Goal: Task Accomplishment & Management: Manage account settings

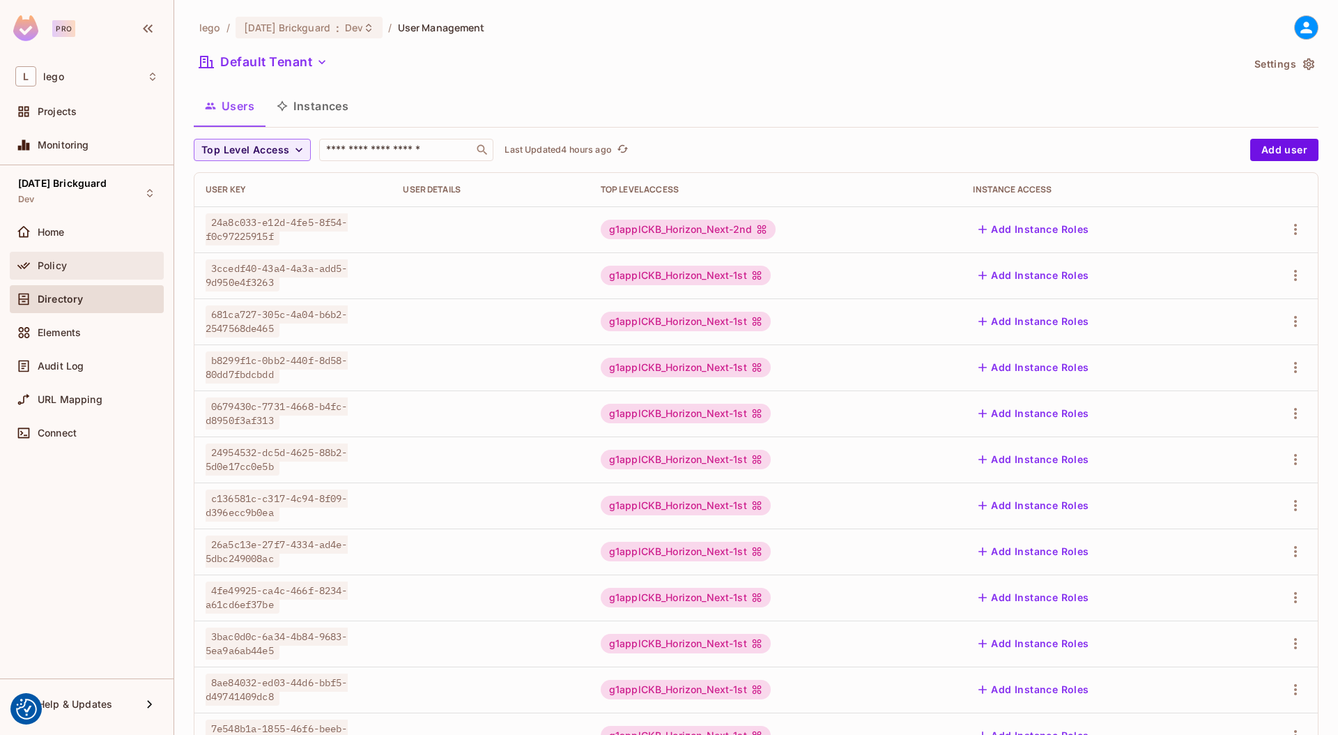
click at [97, 273] on div "Policy" at bounding box center [86, 265] width 143 height 17
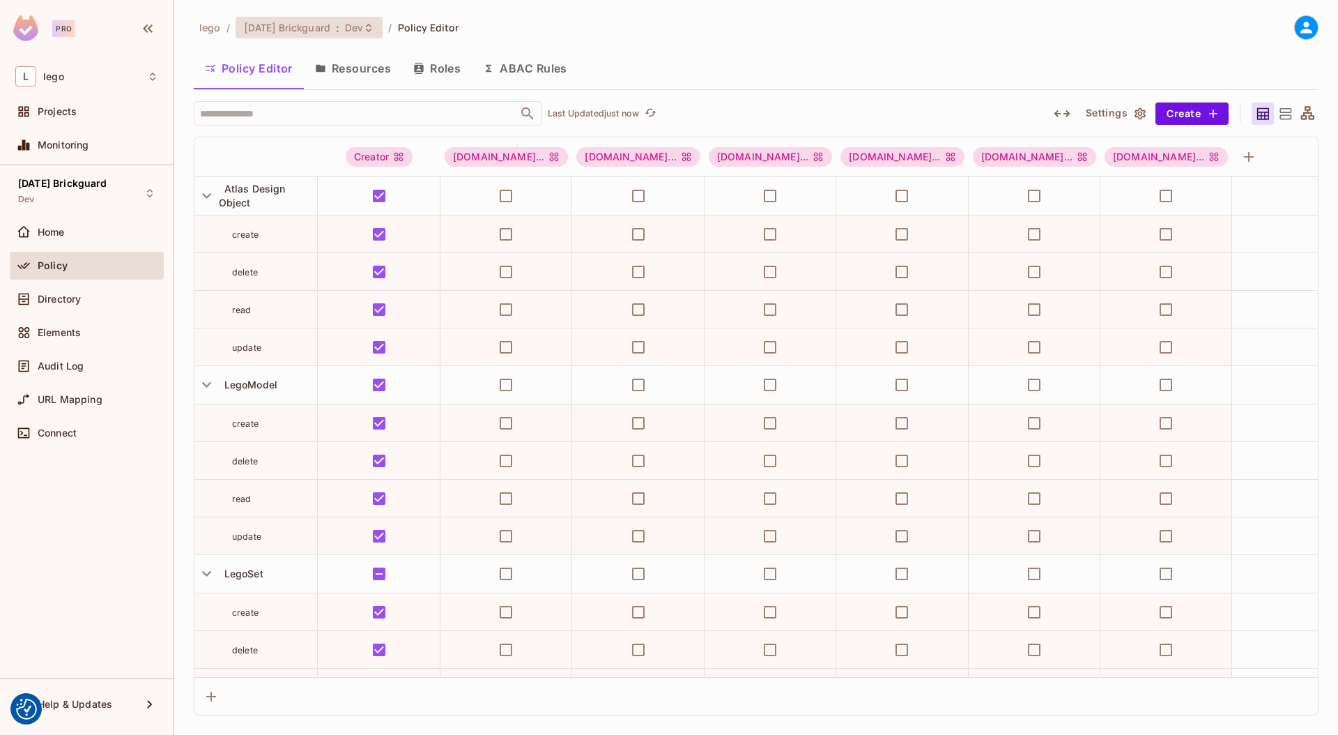
click at [360, 31] on span "Dev" at bounding box center [354, 27] width 18 height 13
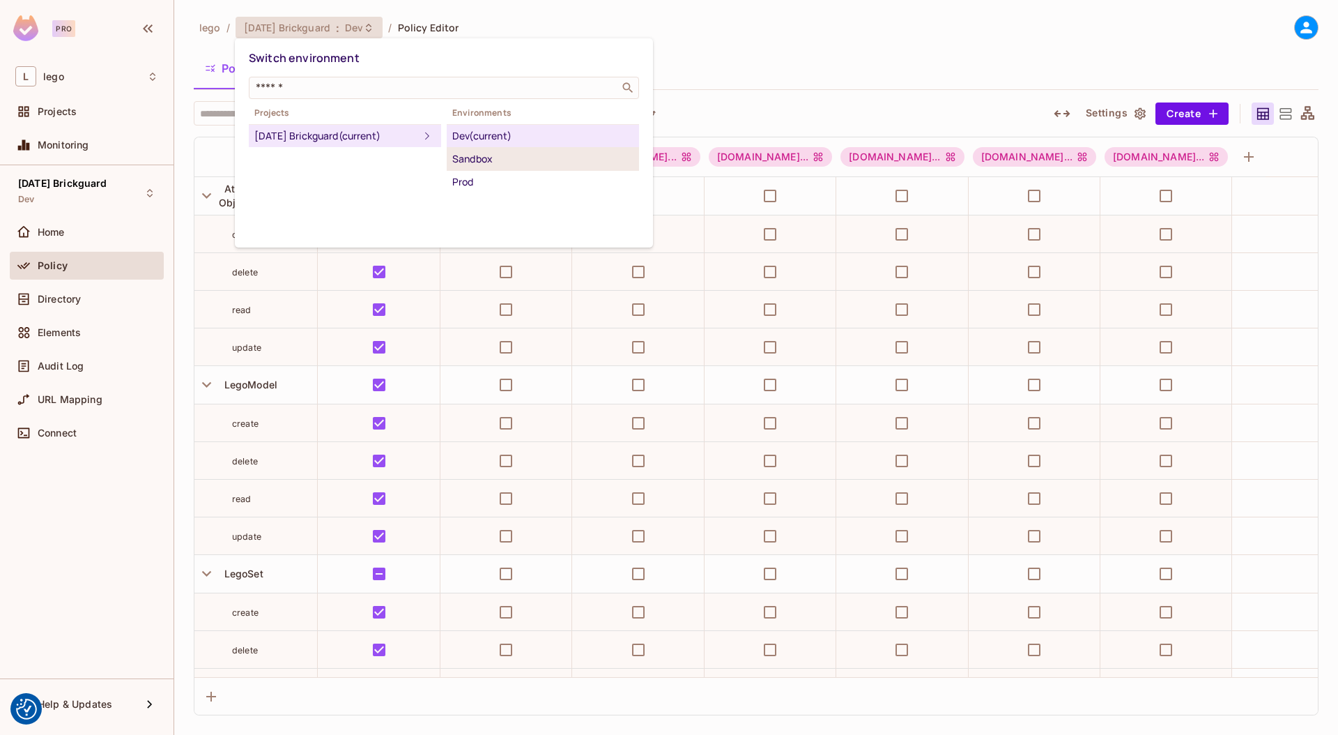
click at [459, 155] on div "Sandbox" at bounding box center [542, 159] width 181 height 17
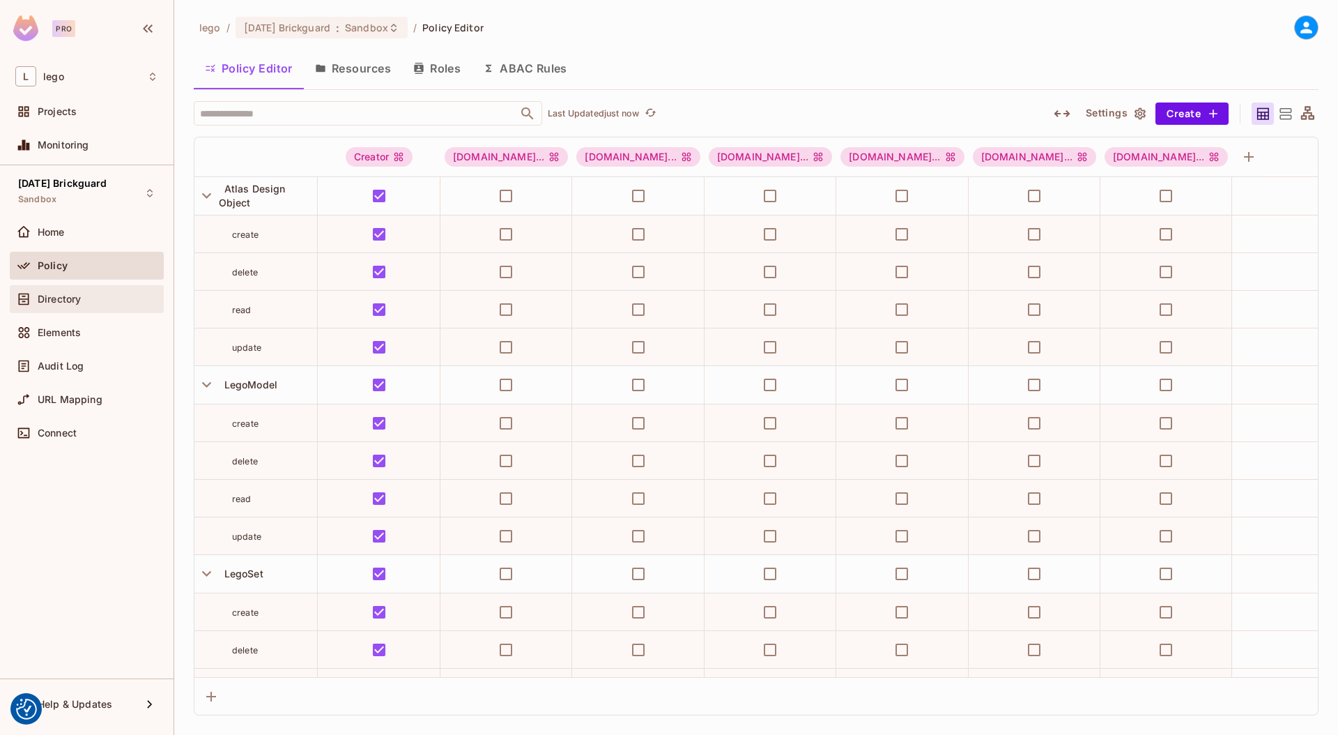
click at [98, 305] on div "Directory" at bounding box center [86, 299] width 143 height 17
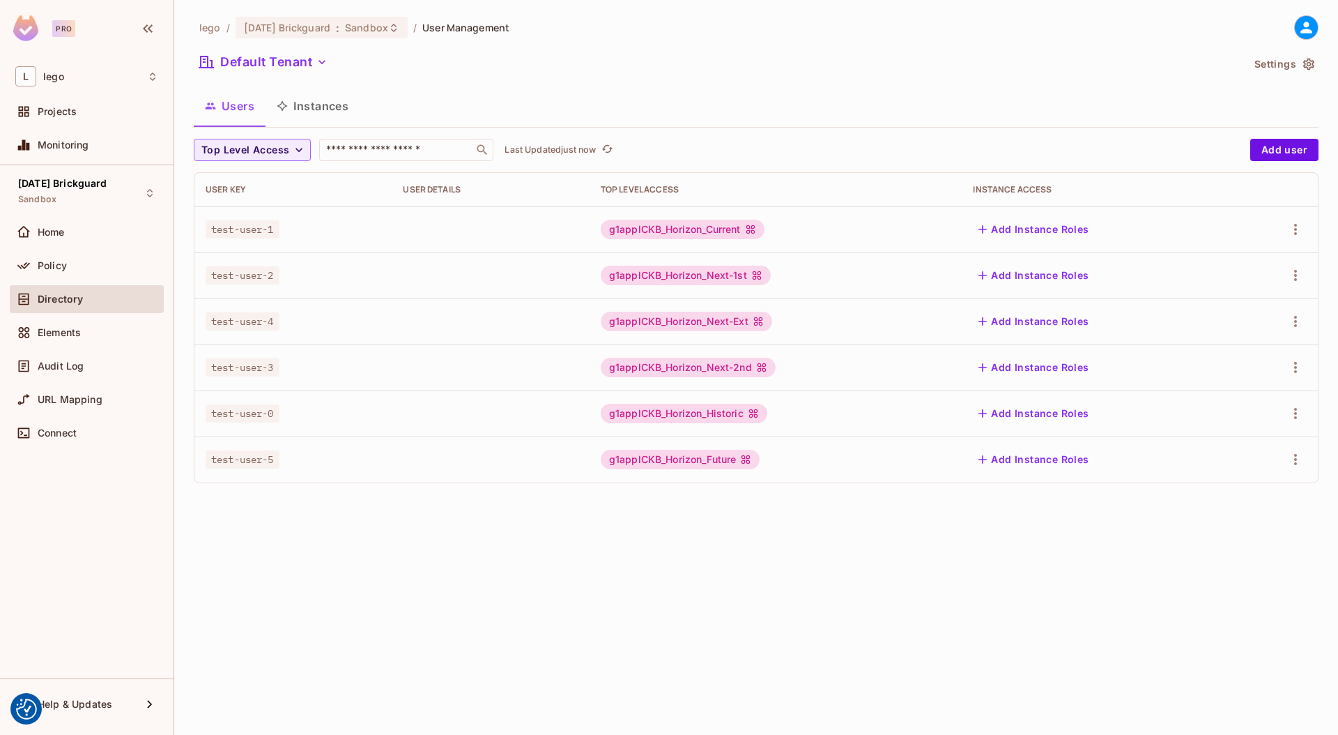
click at [328, 112] on button "Instances" at bounding box center [313, 106] width 94 height 35
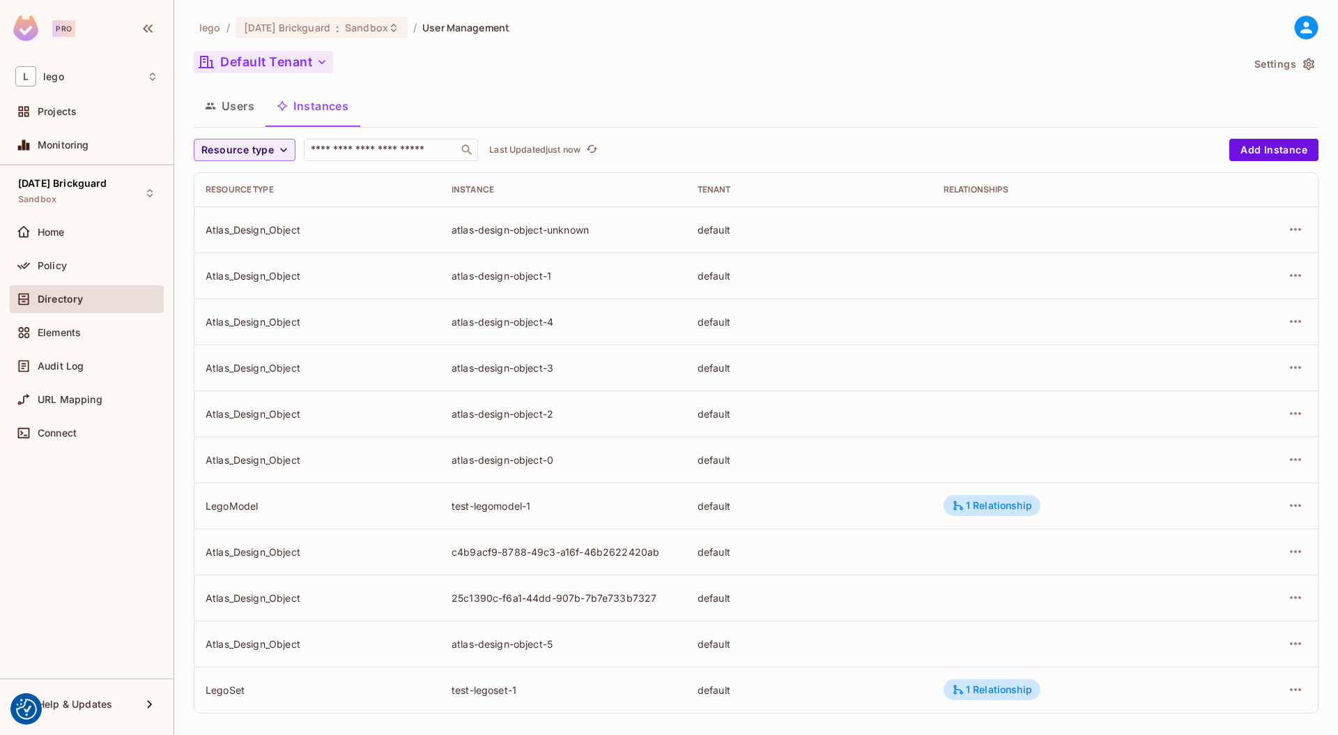
click at [291, 63] on button "Default Tenant" at bounding box center [263, 62] width 139 height 22
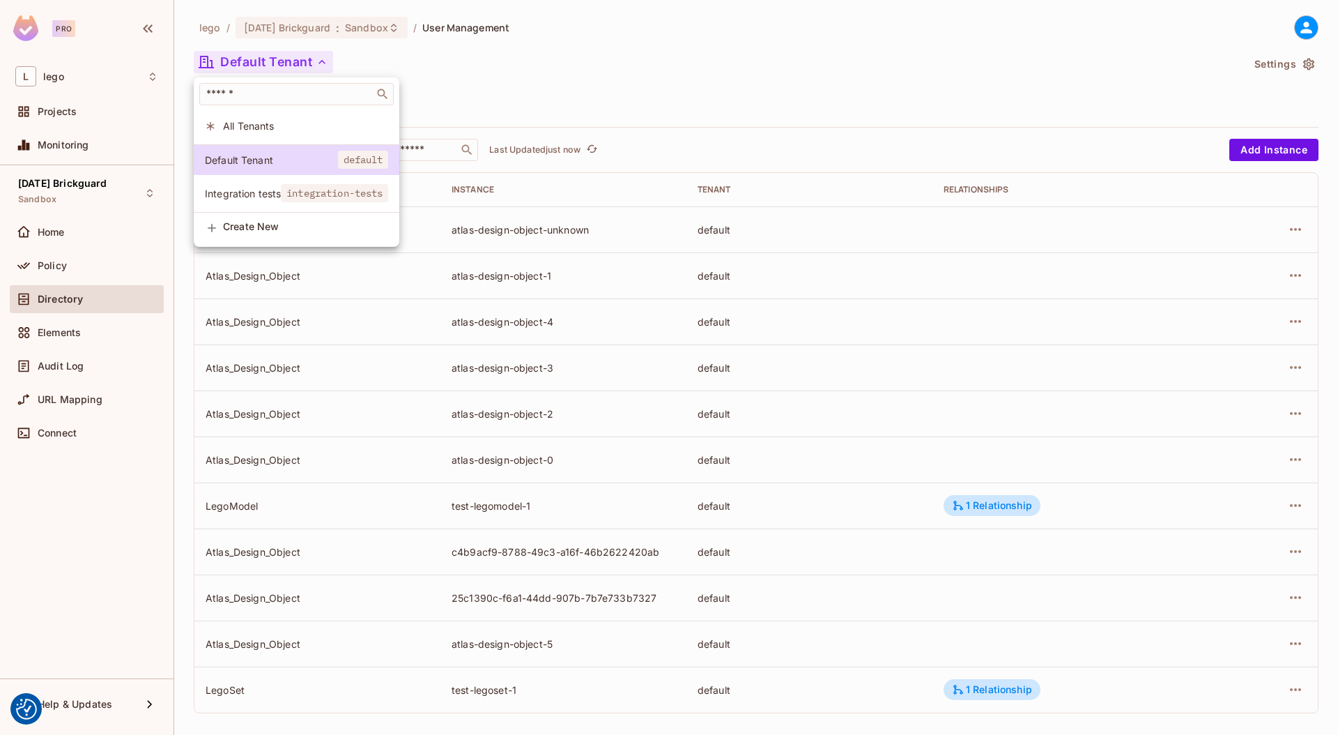
click at [252, 194] on span "Integration tests" at bounding box center [243, 193] width 76 height 13
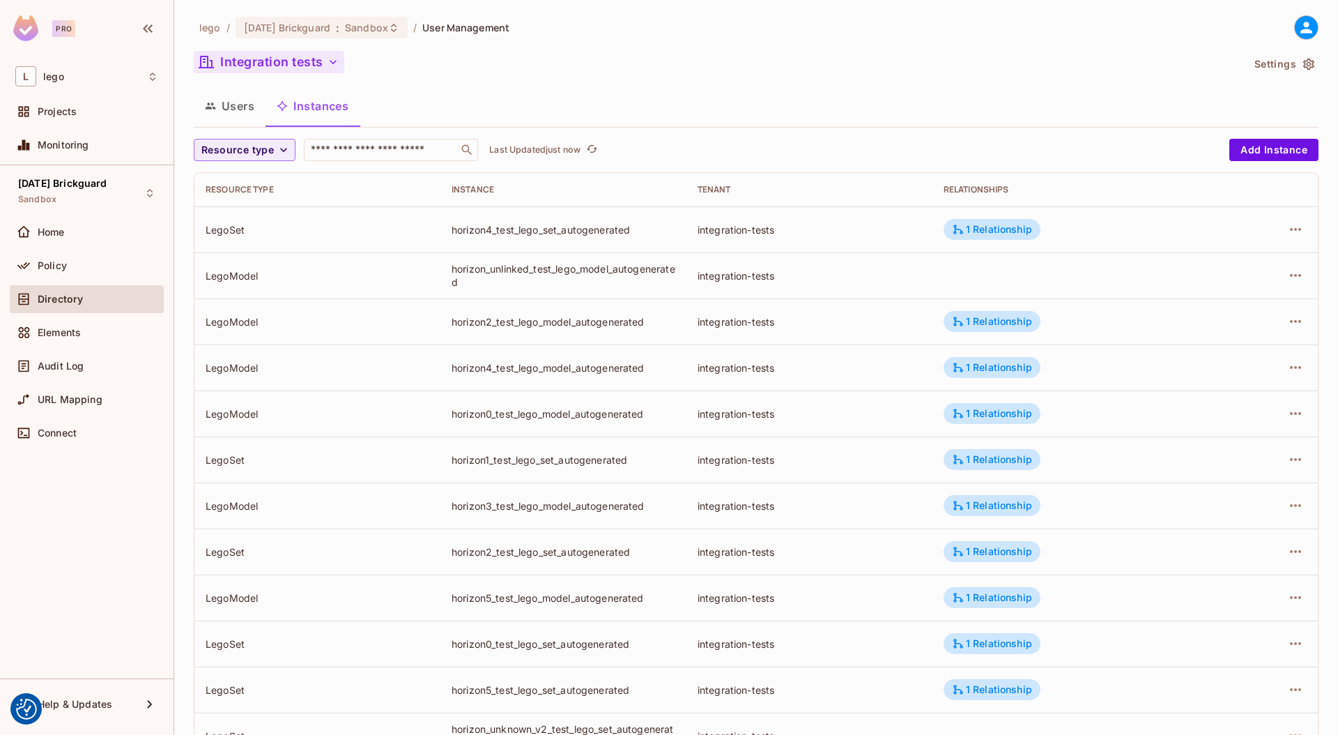
click at [291, 56] on button "Integration tests" at bounding box center [269, 62] width 151 height 22
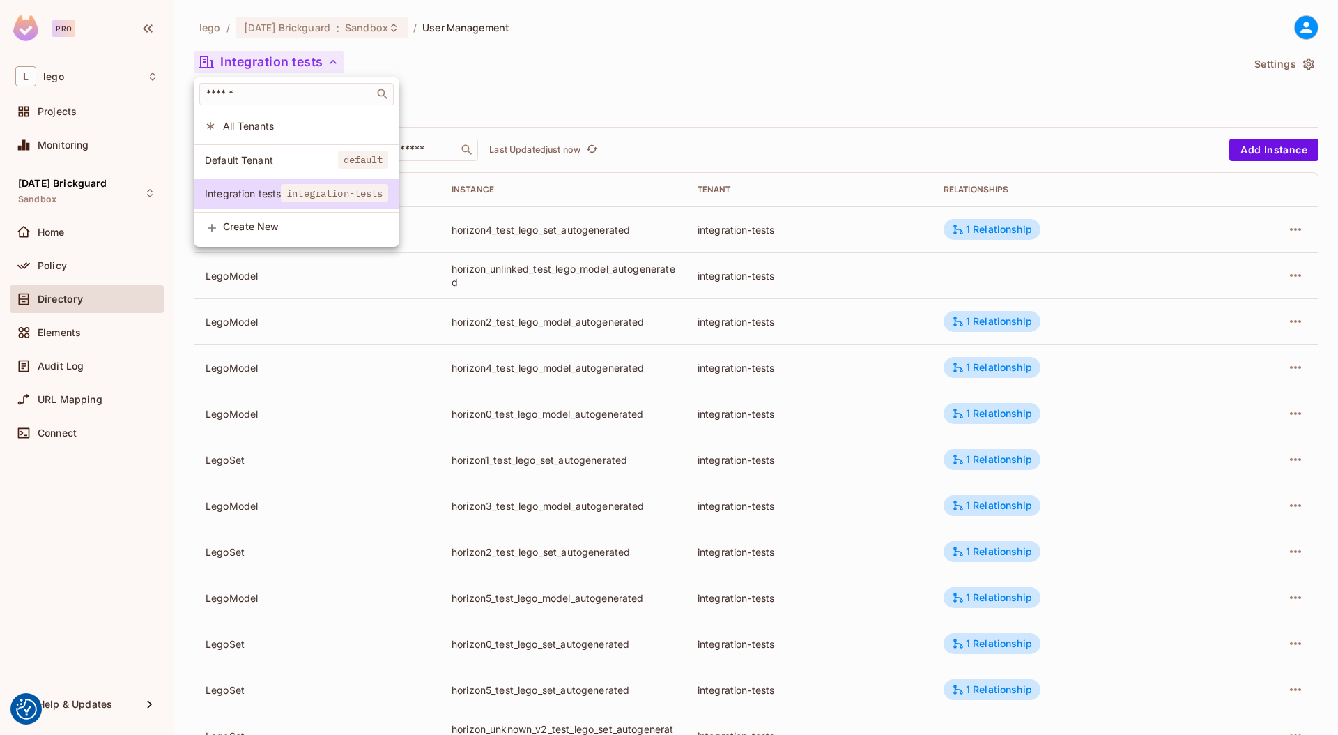
click at [275, 146] on li "Default Tenant default" at bounding box center [297, 160] width 206 height 30
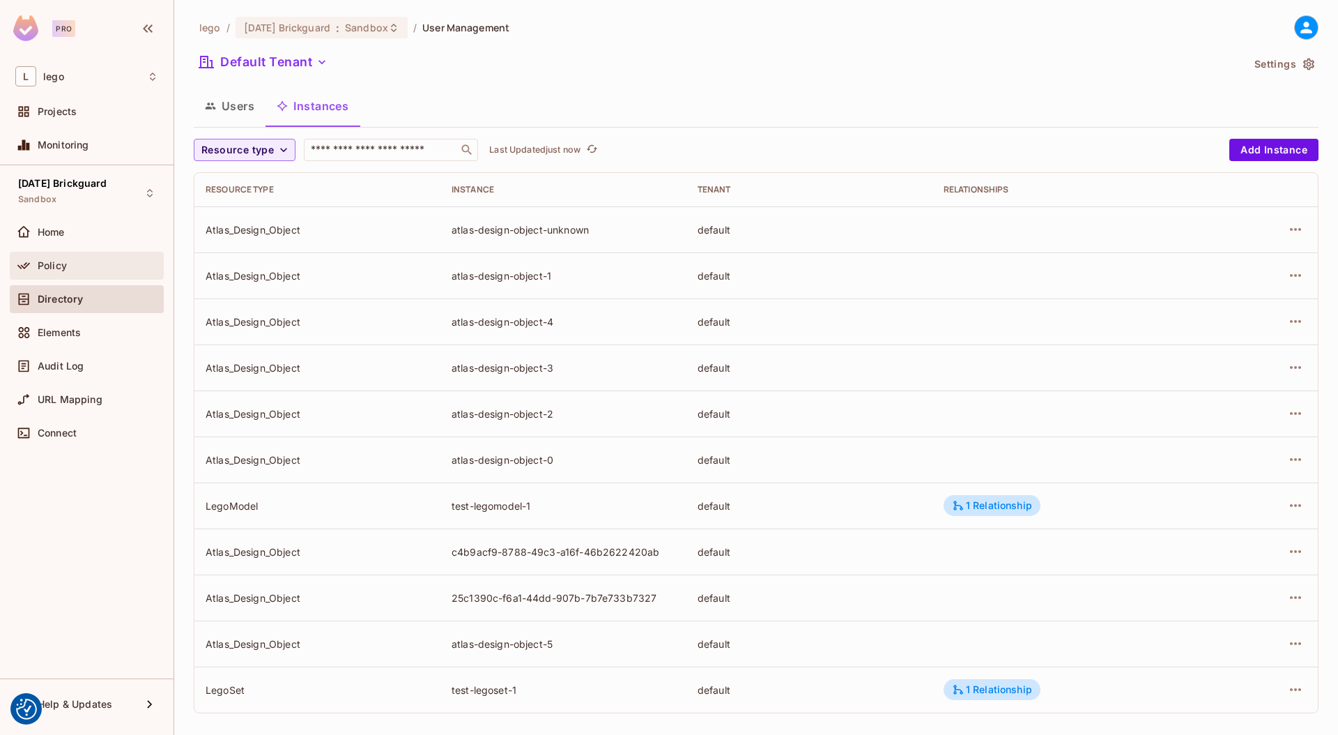
click at [95, 270] on div "Policy" at bounding box center [98, 265] width 121 height 11
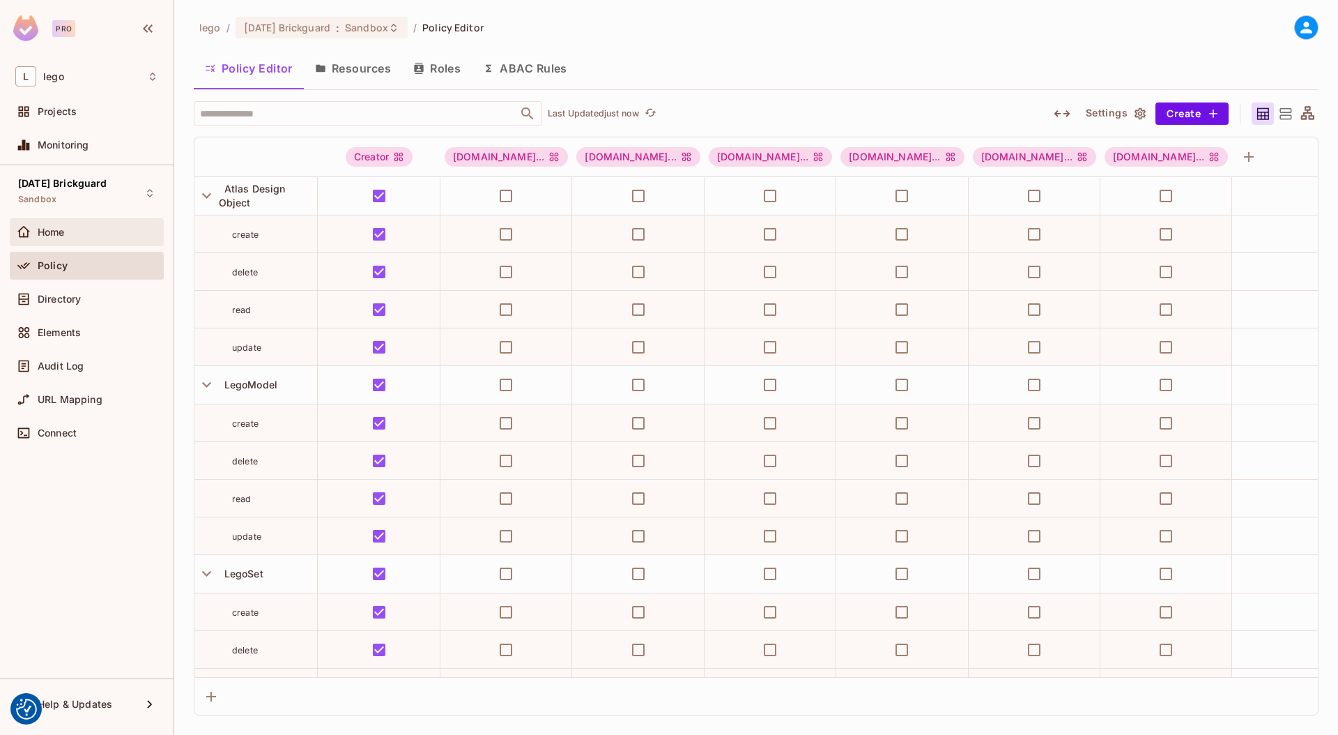
click at [98, 229] on div "Home" at bounding box center [98, 232] width 121 height 11
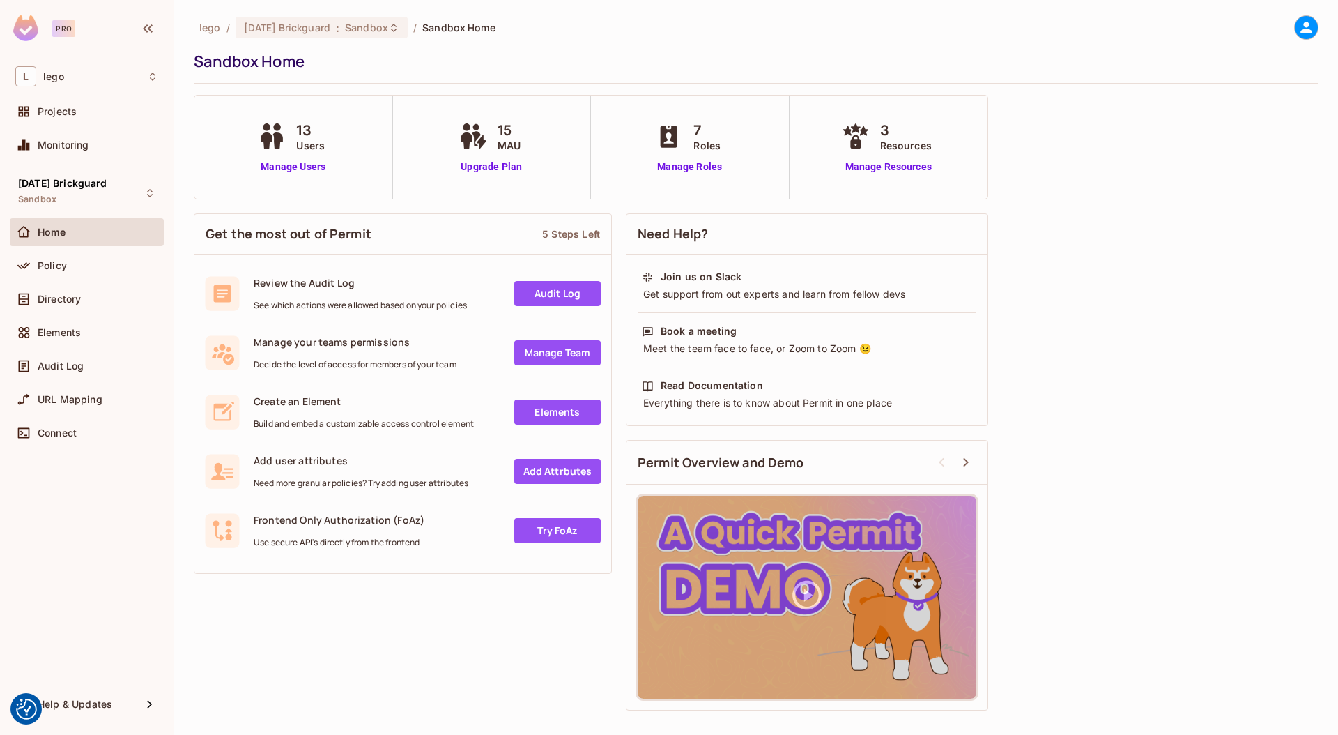
click at [99, 249] on div "Home" at bounding box center [87, 234] width 154 height 33
click at [101, 273] on div "Policy" at bounding box center [87, 266] width 154 height 28
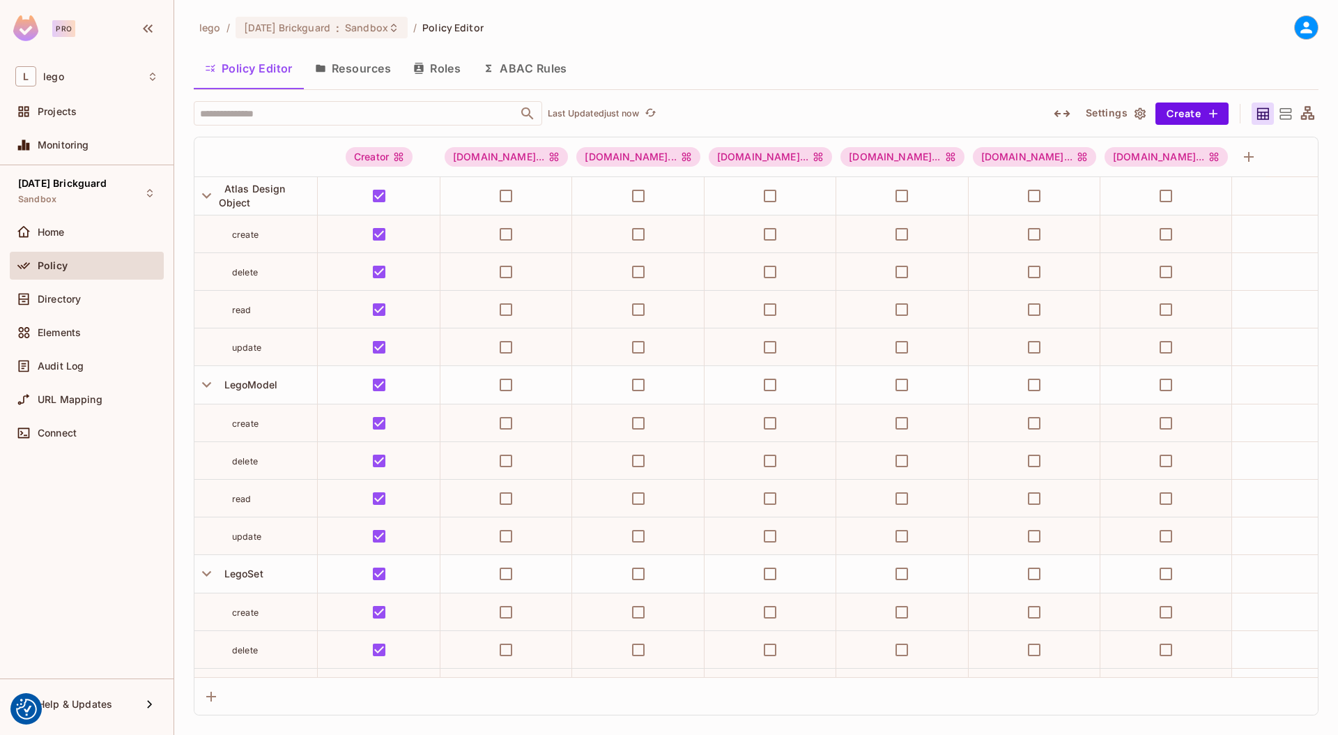
click at [345, 65] on button "Resources" at bounding box center [353, 68] width 98 height 35
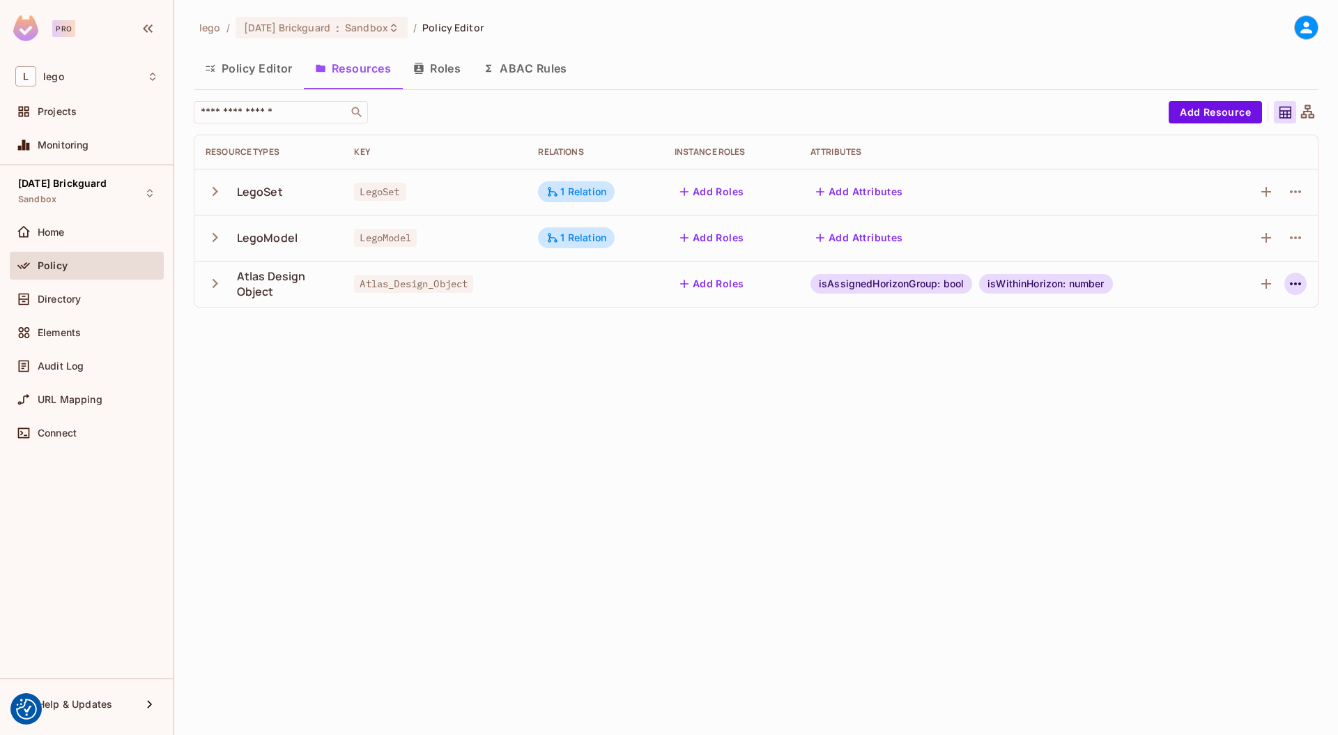
click at [1296, 282] on icon "button" at bounding box center [1295, 283] width 17 height 17
click at [1218, 371] on div "Delete Resource" at bounding box center [1226, 369] width 77 height 14
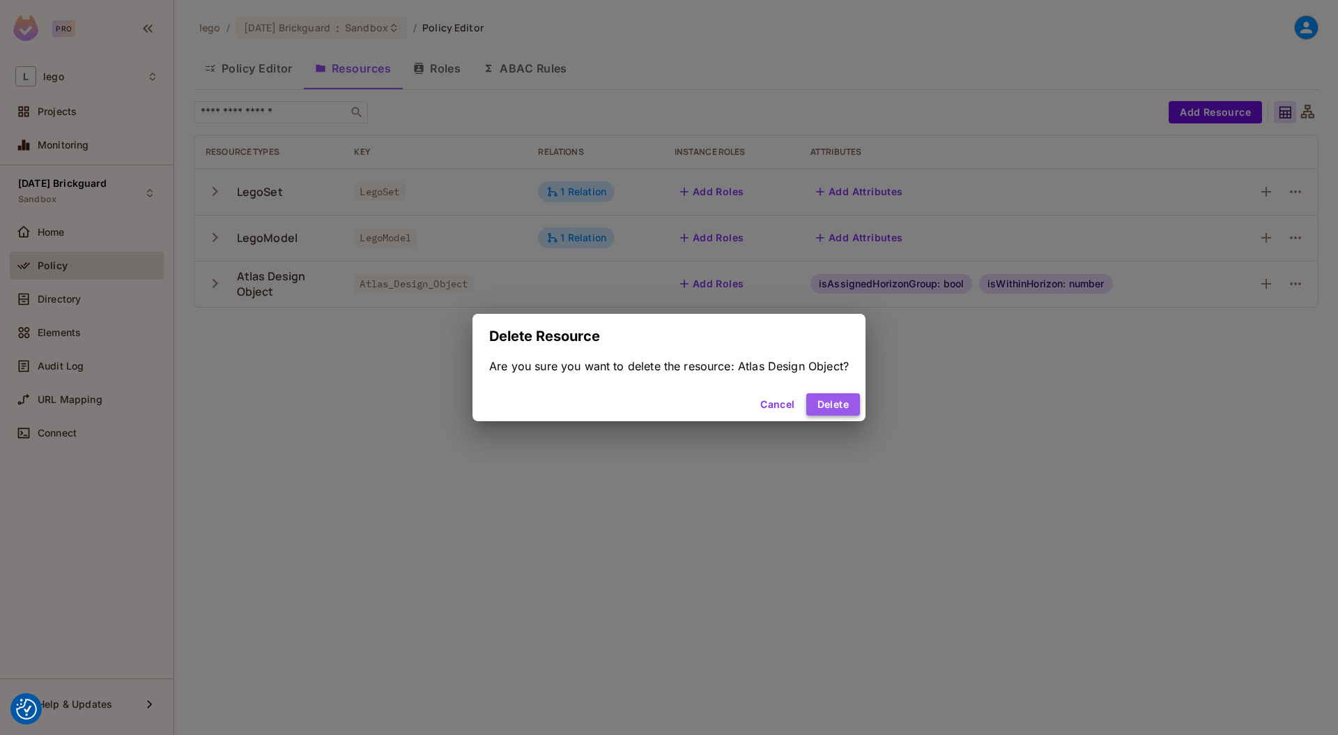
click at [838, 403] on button "Delete" at bounding box center [833, 404] width 54 height 22
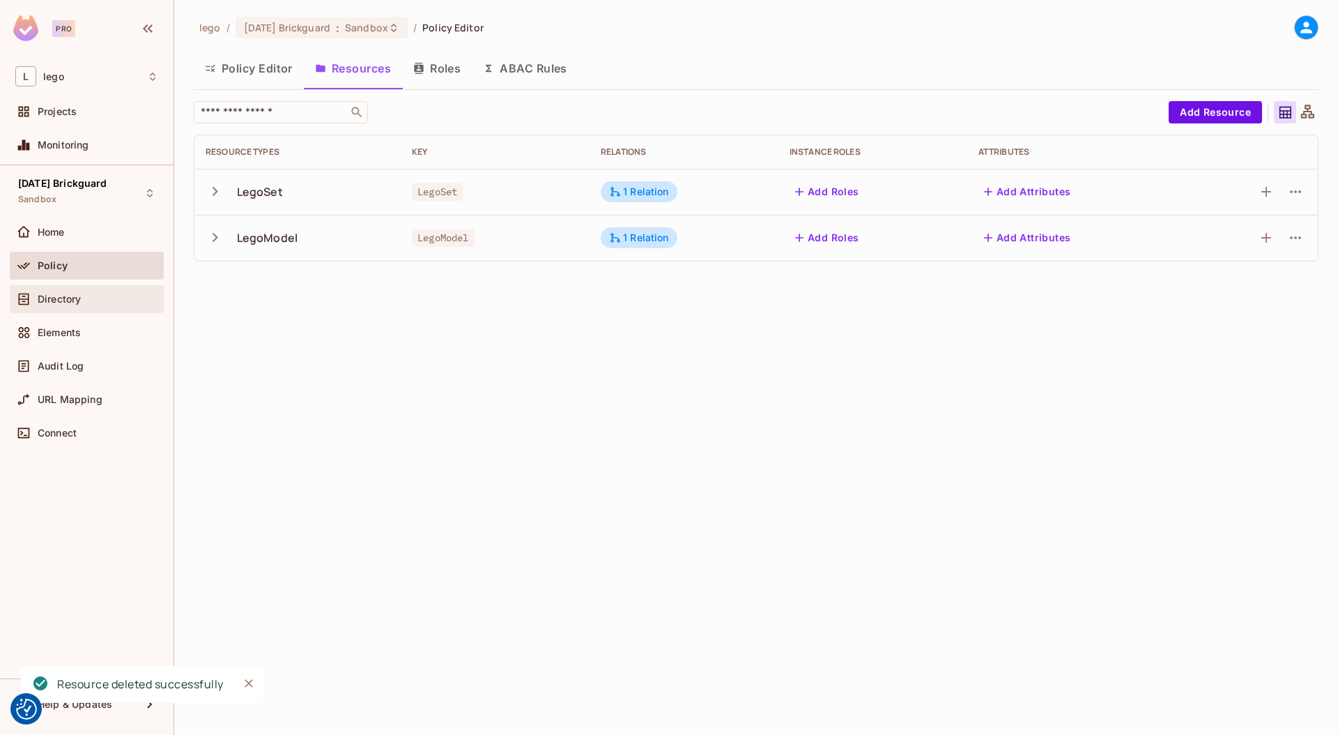
click at [84, 305] on div "Directory" at bounding box center [86, 299] width 143 height 17
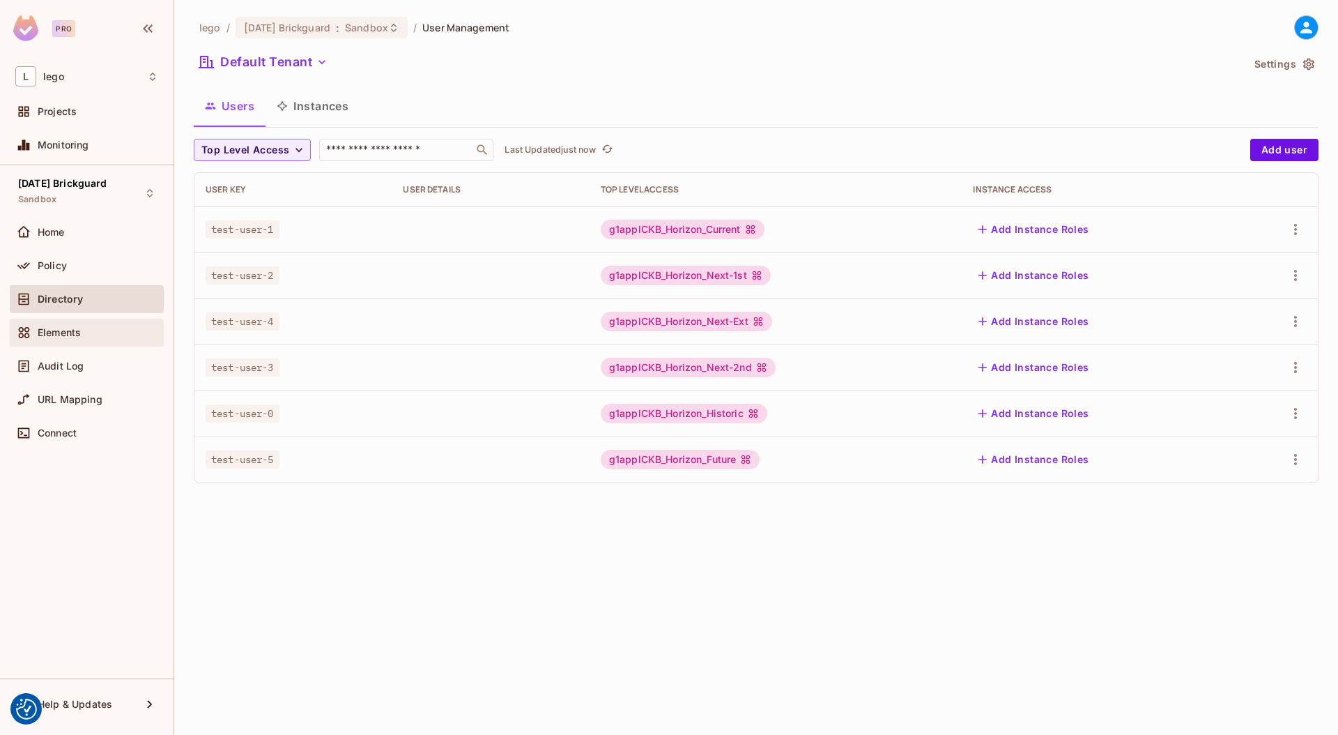
click at [85, 337] on div "Elements" at bounding box center [98, 332] width 121 height 11
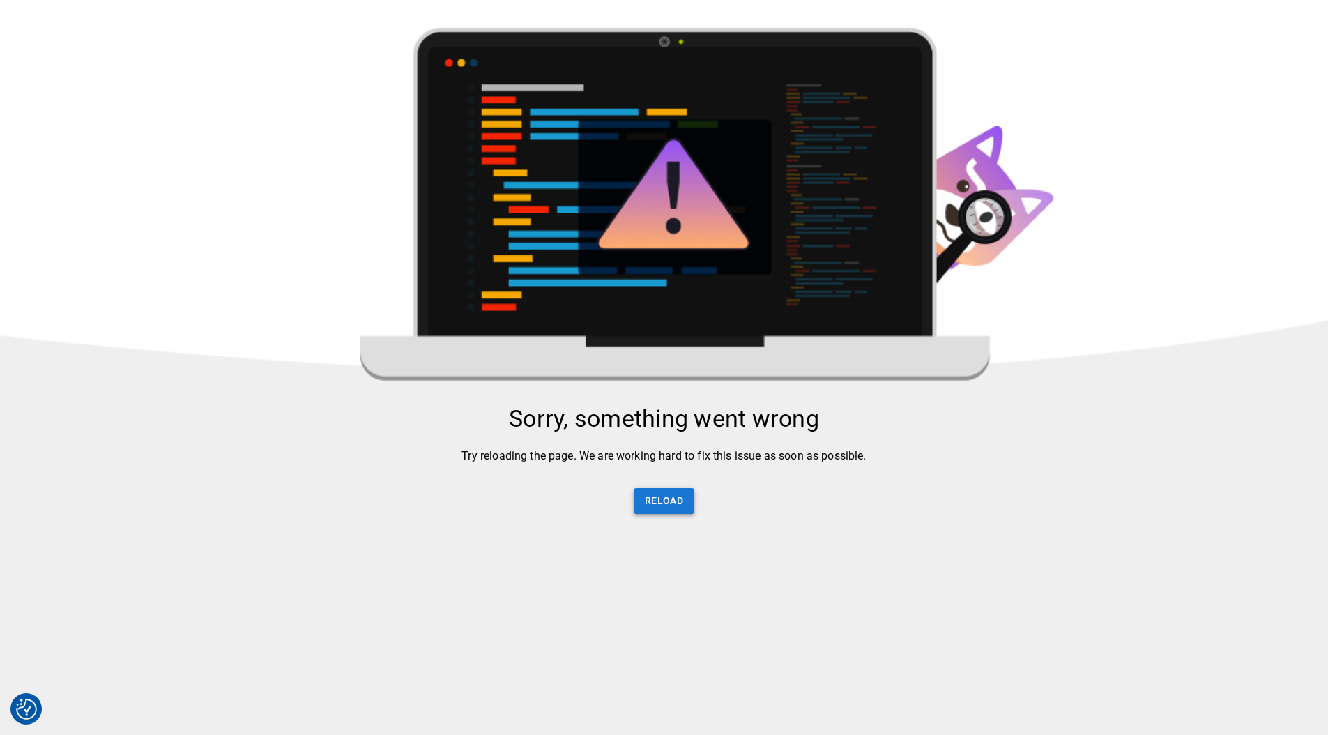
click at [643, 494] on button "Reload" at bounding box center [664, 501] width 61 height 26
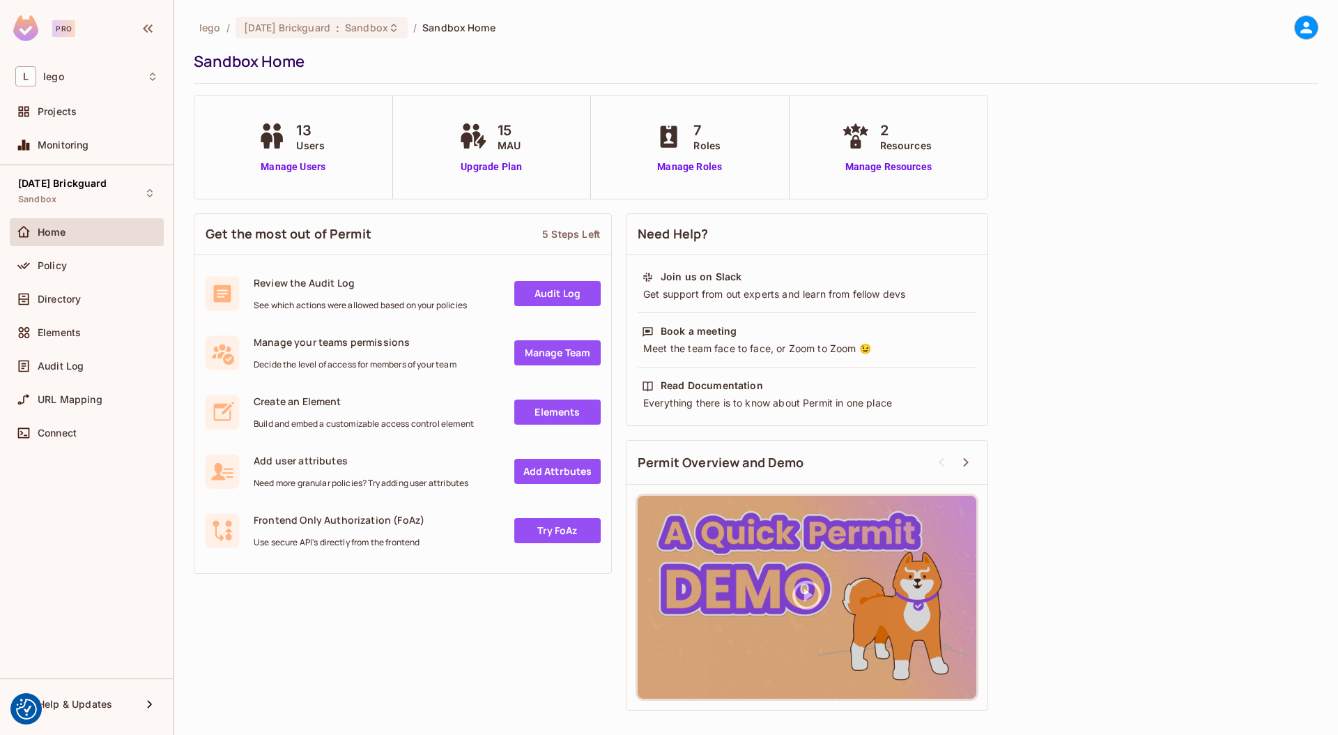
click at [235, 642] on div "Get the most out of Permit 5 Steps Left Review the Audit Log See which actions …" at bounding box center [756, 461] width 1125 height 511
click at [95, 263] on div "Policy" at bounding box center [98, 265] width 121 height 11
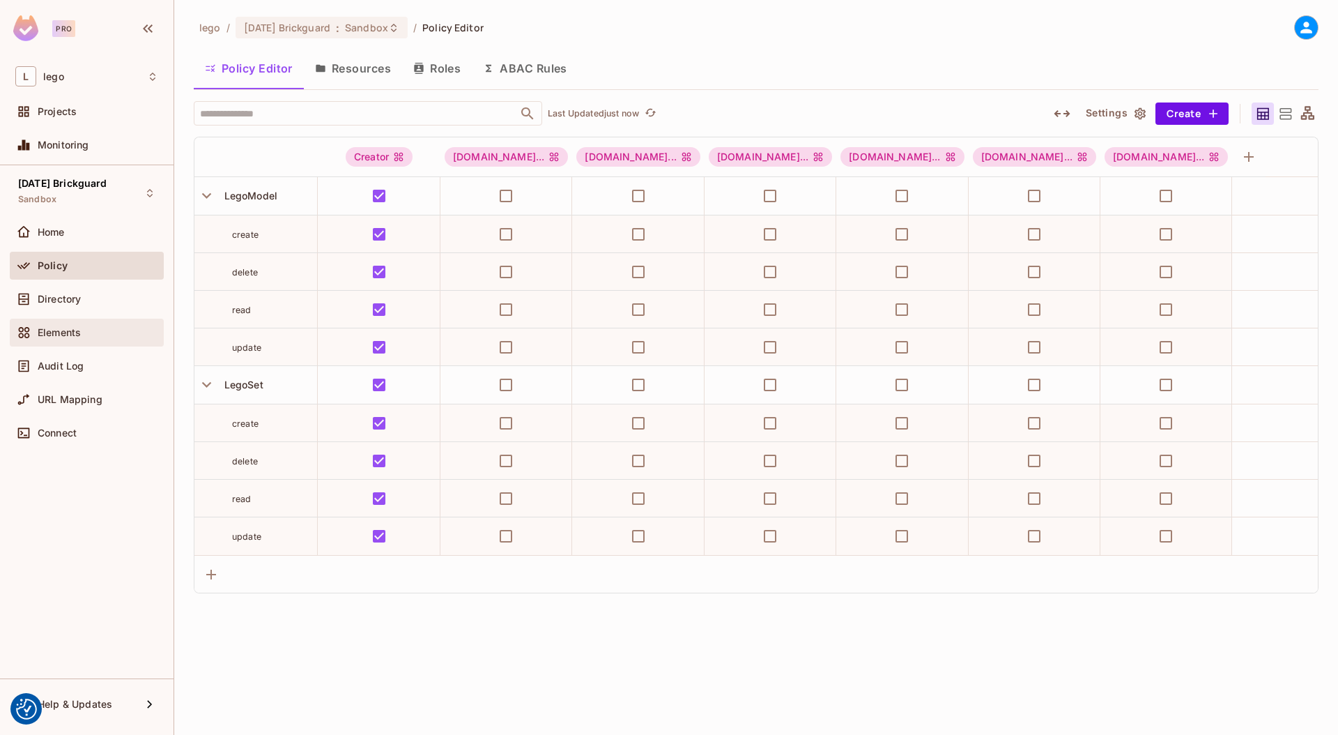
click at [88, 335] on div "Elements" at bounding box center [98, 332] width 121 height 11
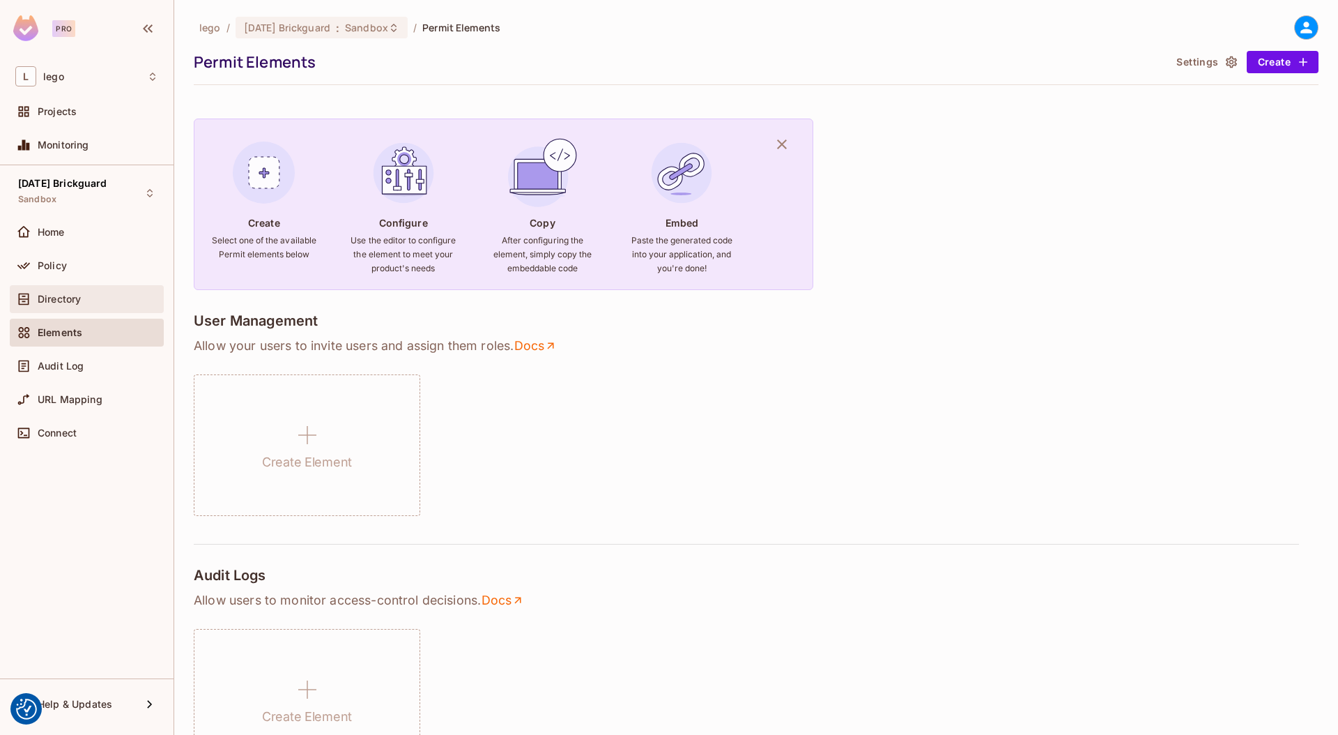
click at [95, 298] on div "Directory" at bounding box center [98, 298] width 121 height 11
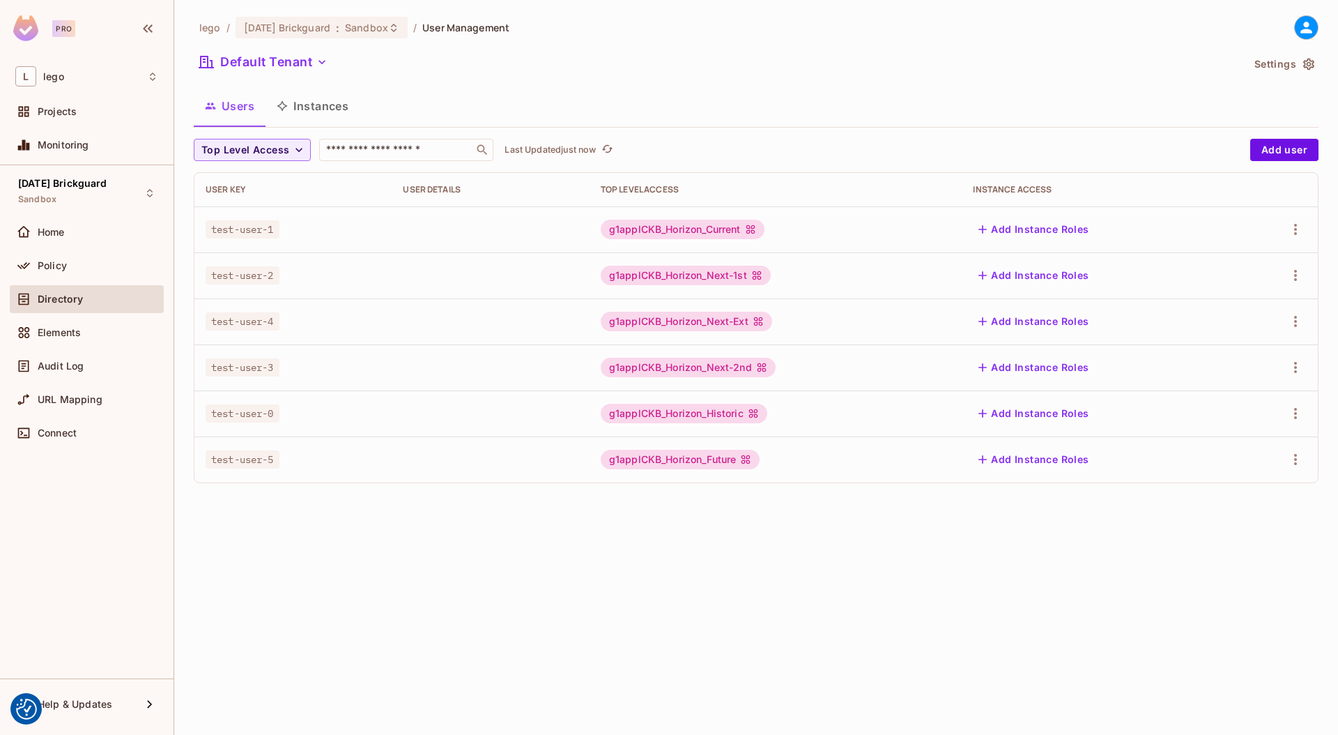
click at [318, 109] on button "Instances" at bounding box center [313, 106] width 94 height 35
